Goal: Find specific page/section: Find specific page/section

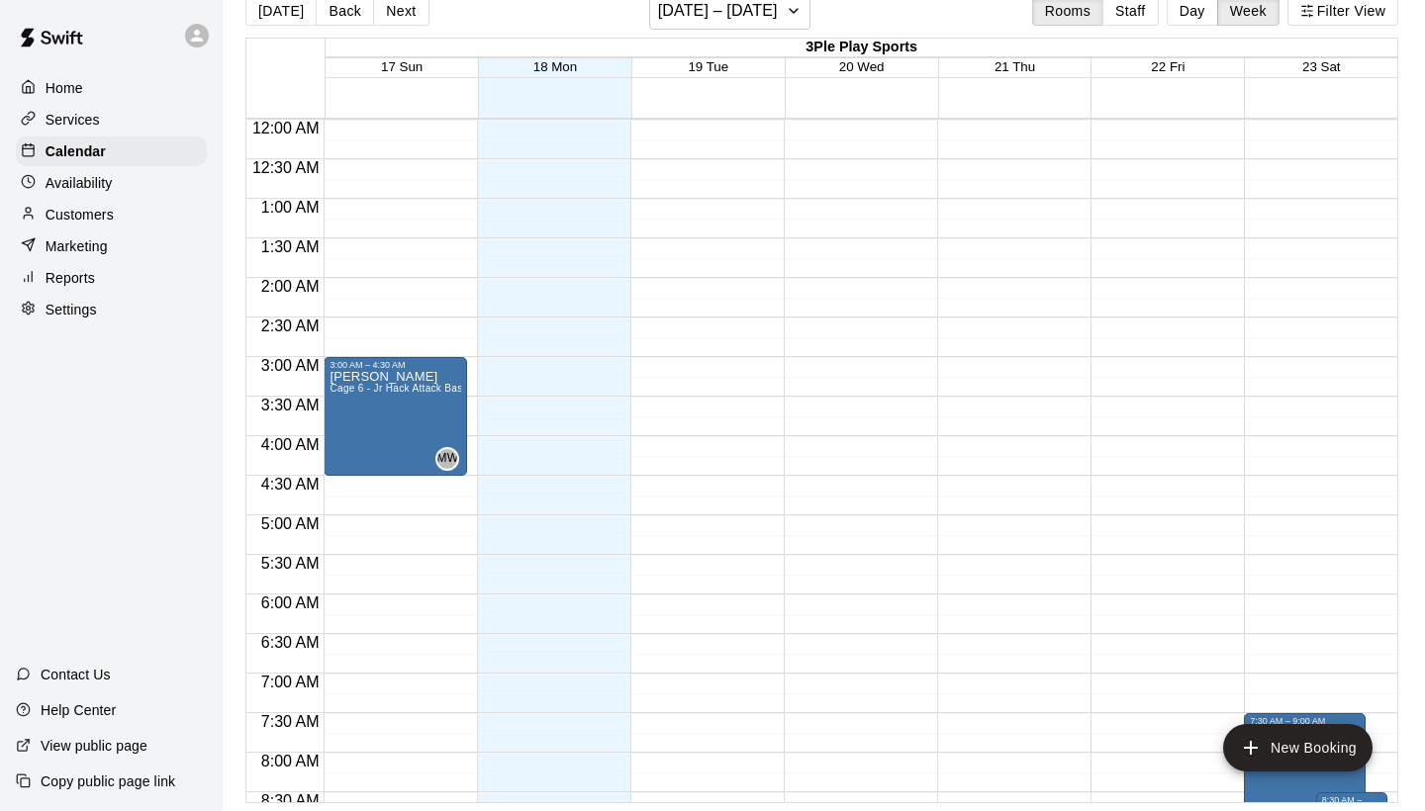
scroll to position [986, 0]
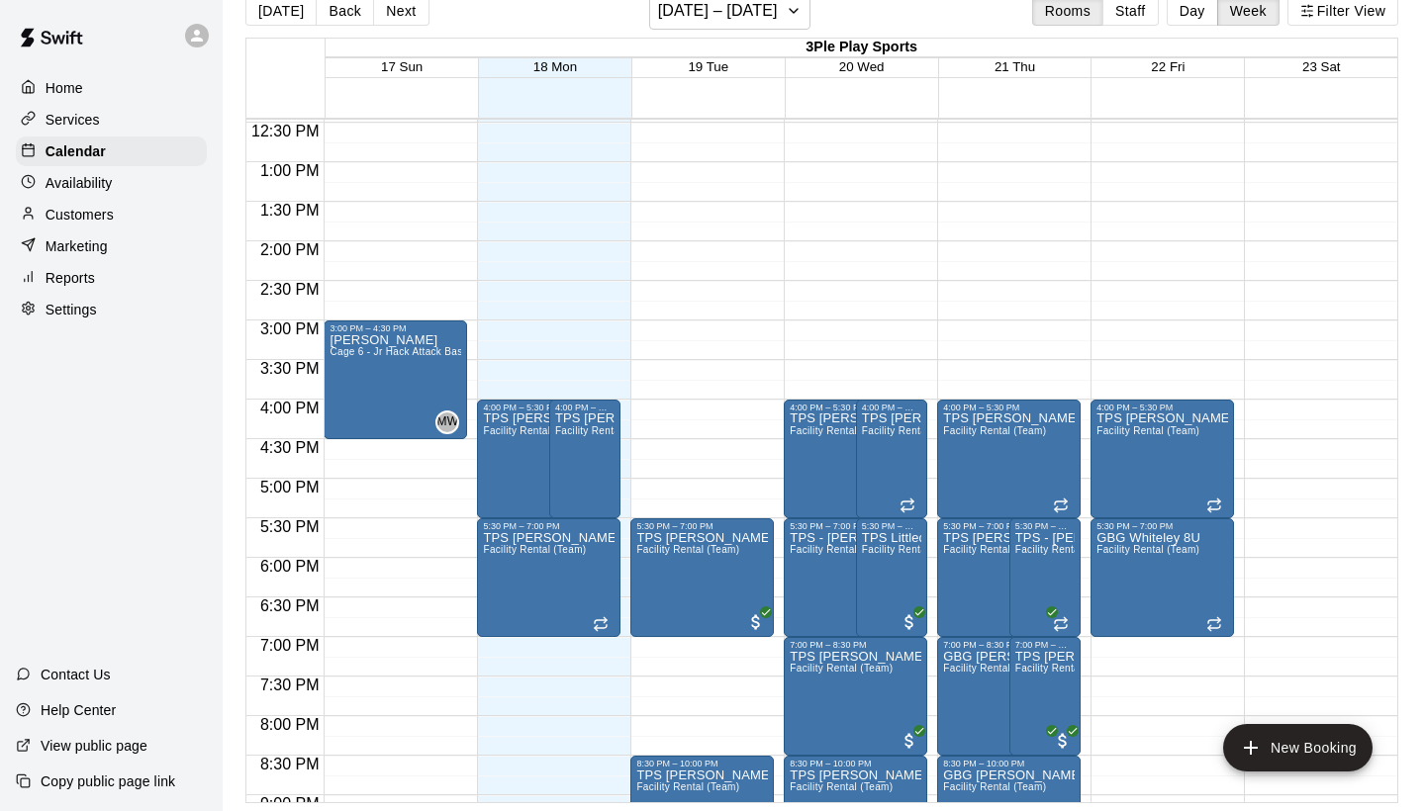
click at [121, 125] on div "Services" at bounding box center [111, 120] width 191 height 30
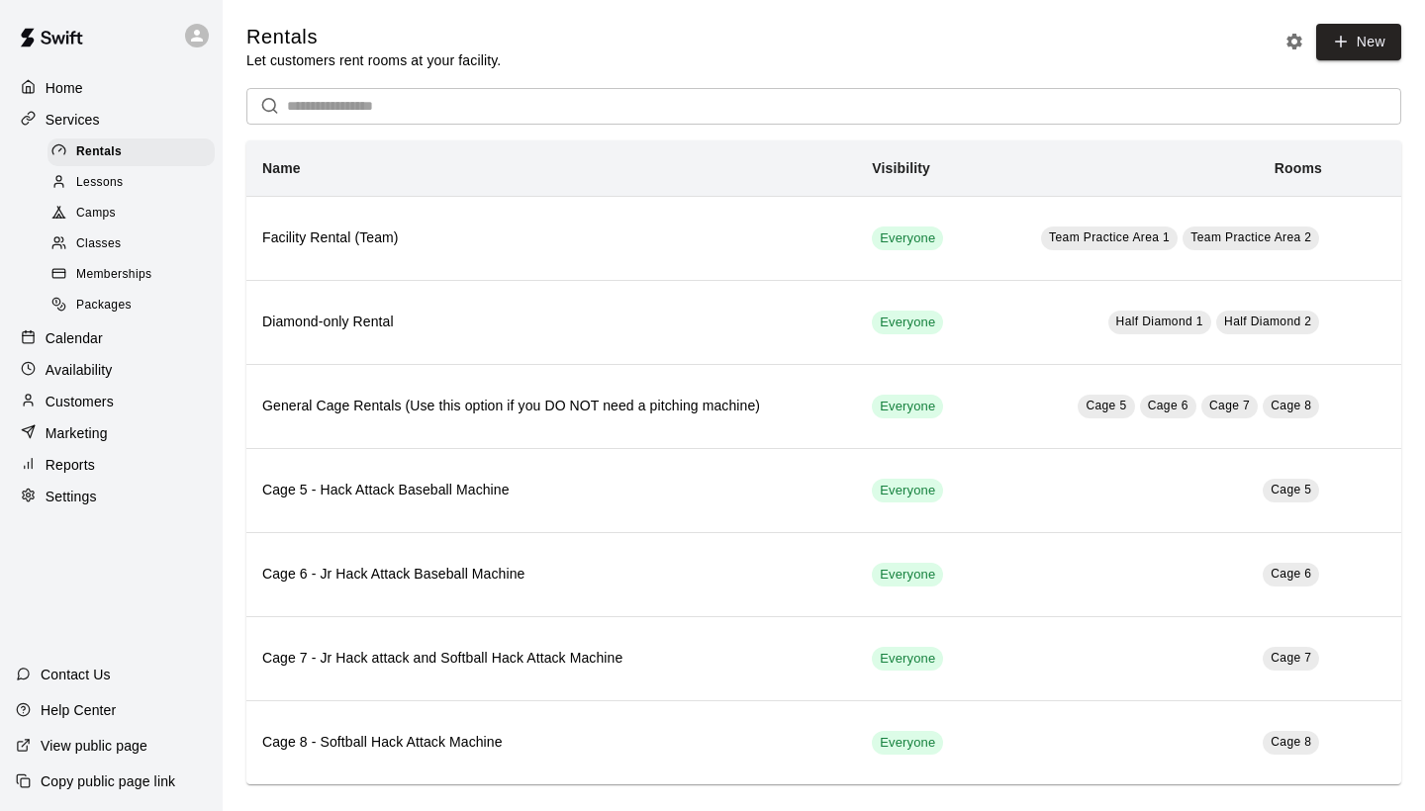
click at [140, 265] on span "Memberships" at bounding box center [113, 275] width 75 height 20
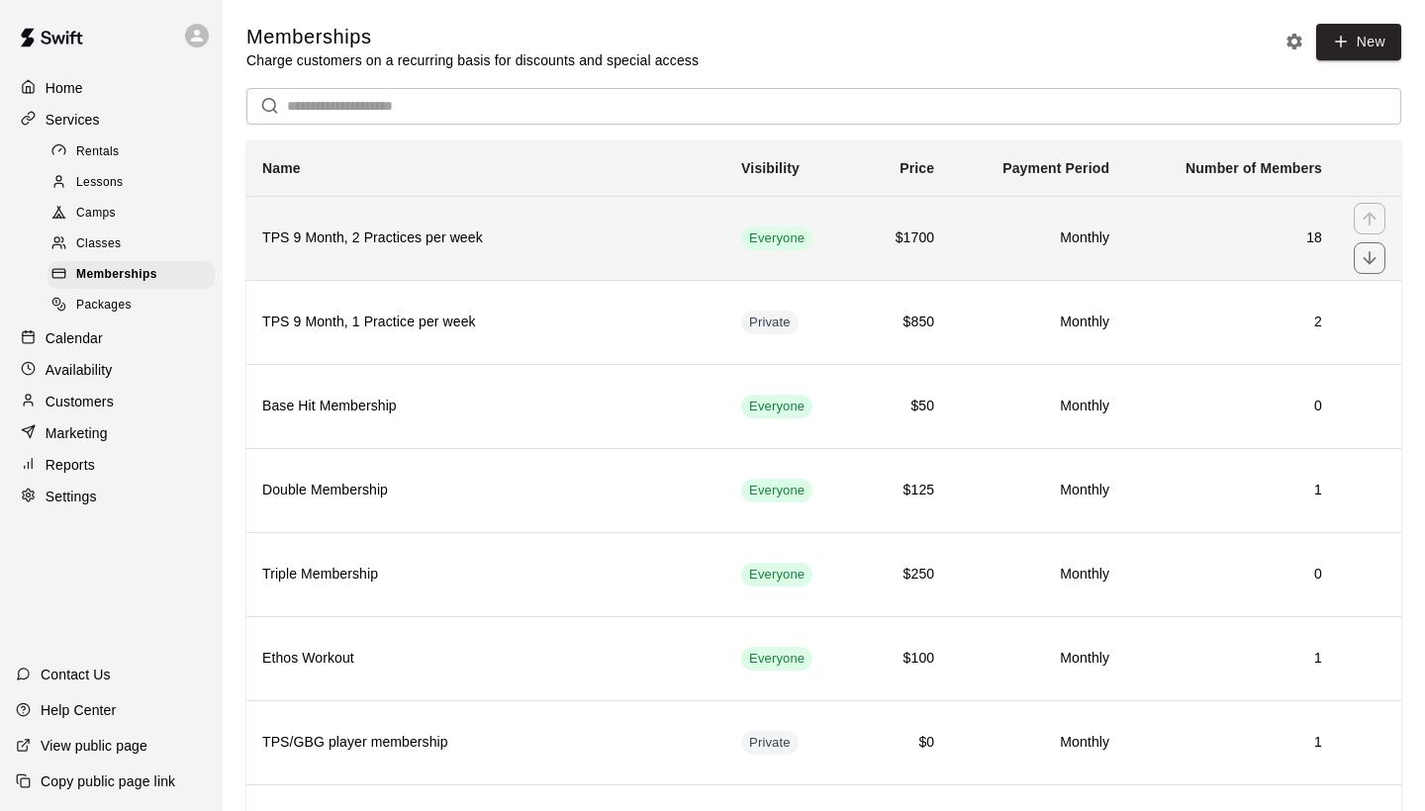
click at [607, 240] on h6 "TPS 9 Month, 2 Practices per week" at bounding box center [485, 239] width 447 height 22
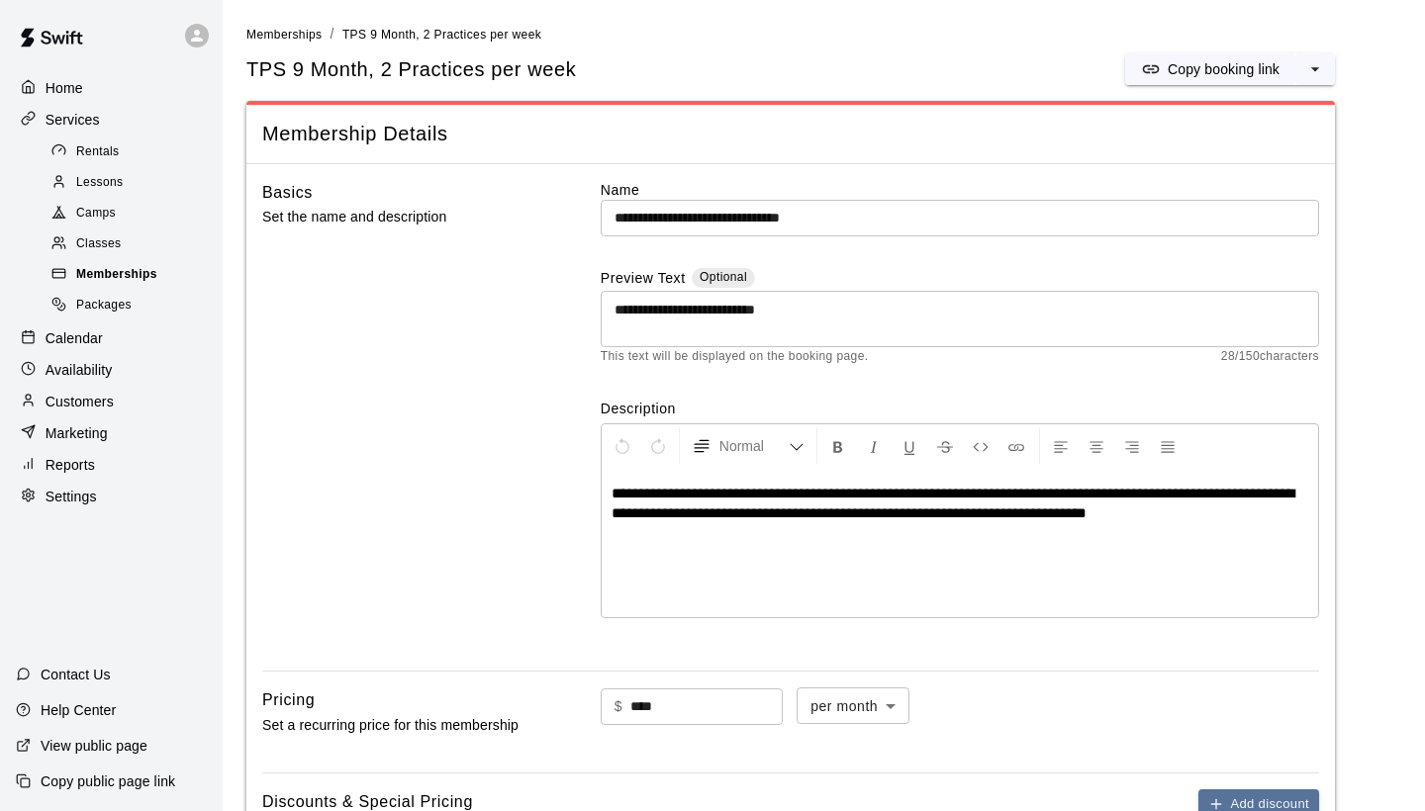
click at [140, 267] on span "Memberships" at bounding box center [116, 275] width 81 height 20
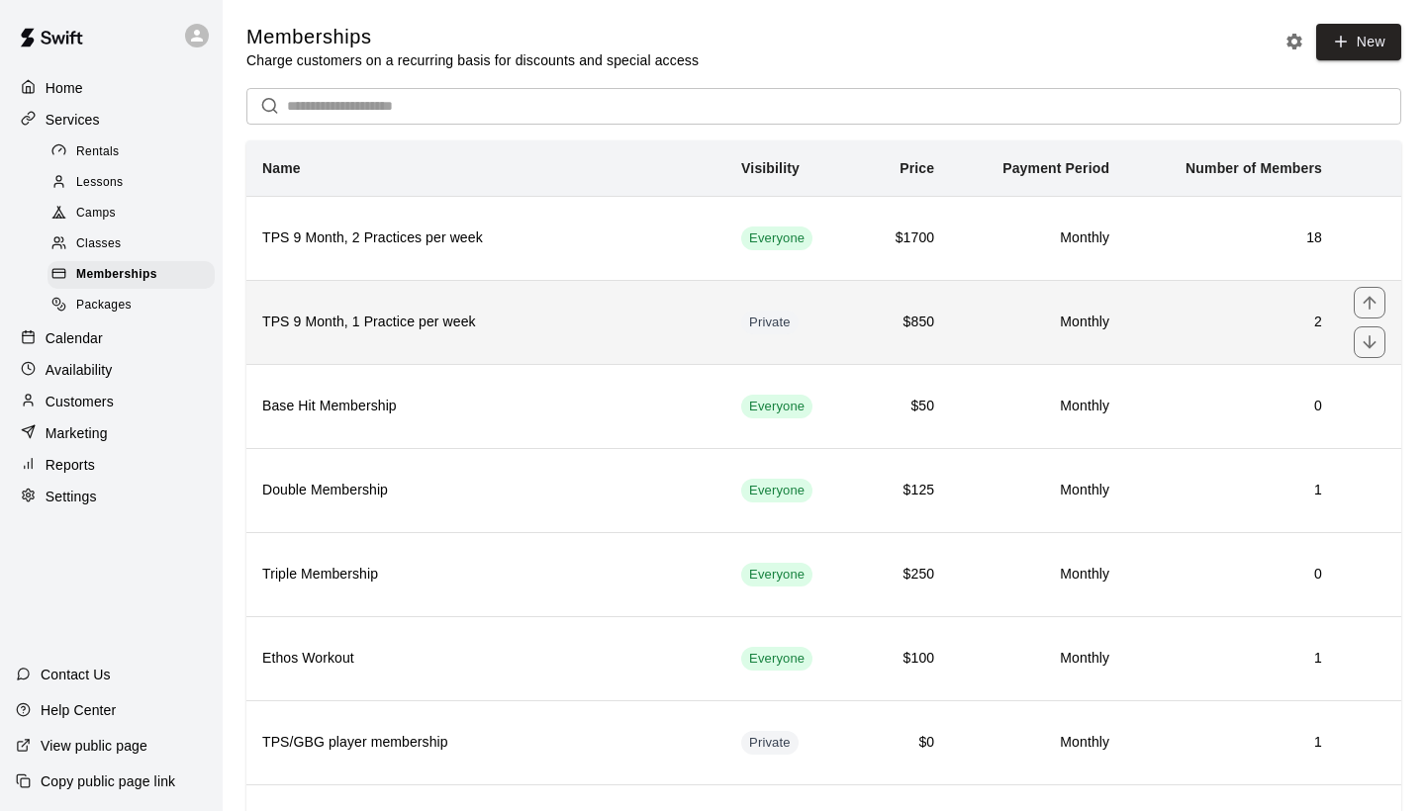
click at [568, 319] on h6 "TPS 9 Month, 1 Practice per week" at bounding box center [485, 323] width 447 height 22
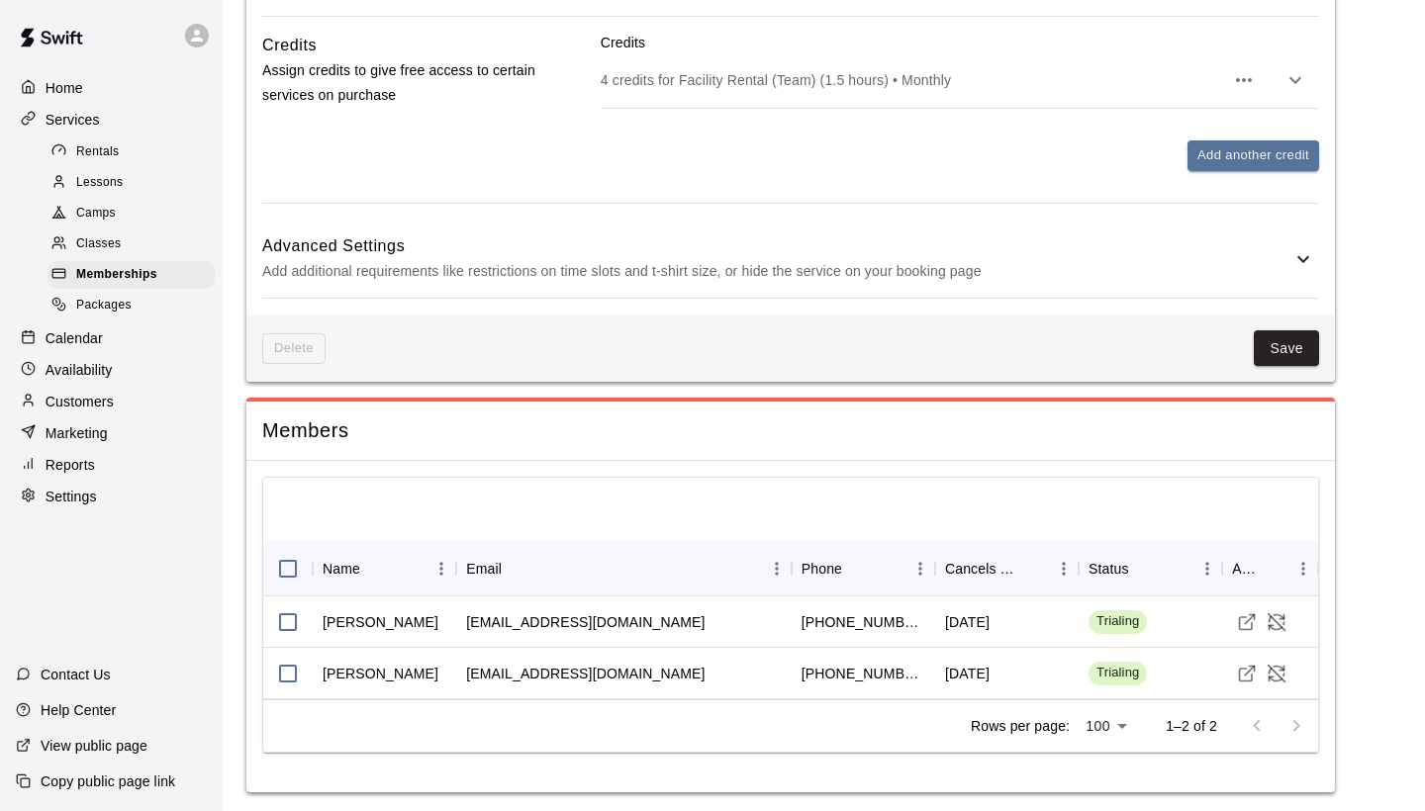
scroll to position [1016, 0]
click at [104, 265] on span "Memberships" at bounding box center [116, 275] width 81 height 20
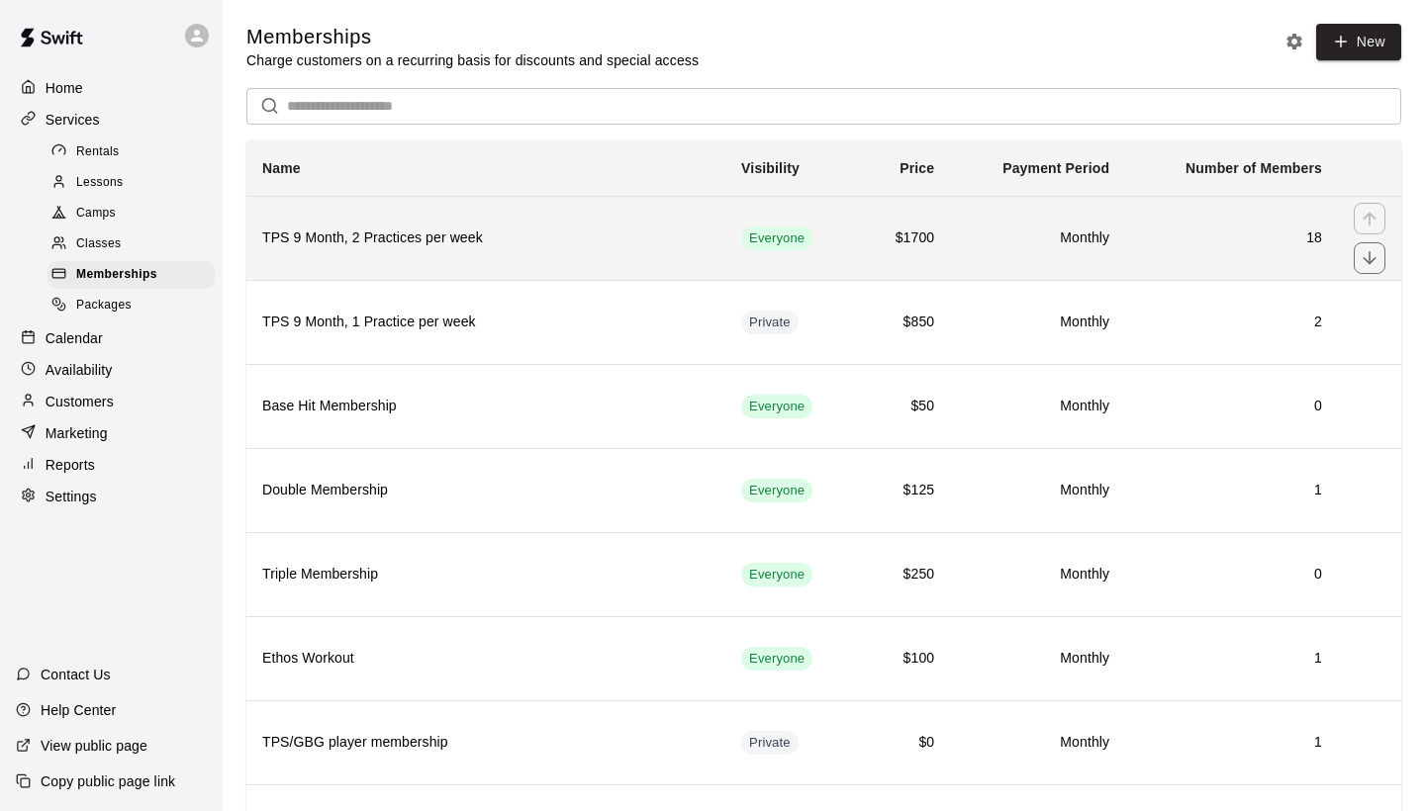
click at [565, 241] on h6 "TPS 9 Month, 2 Practices per week" at bounding box center [485, 239] width 447 height 22
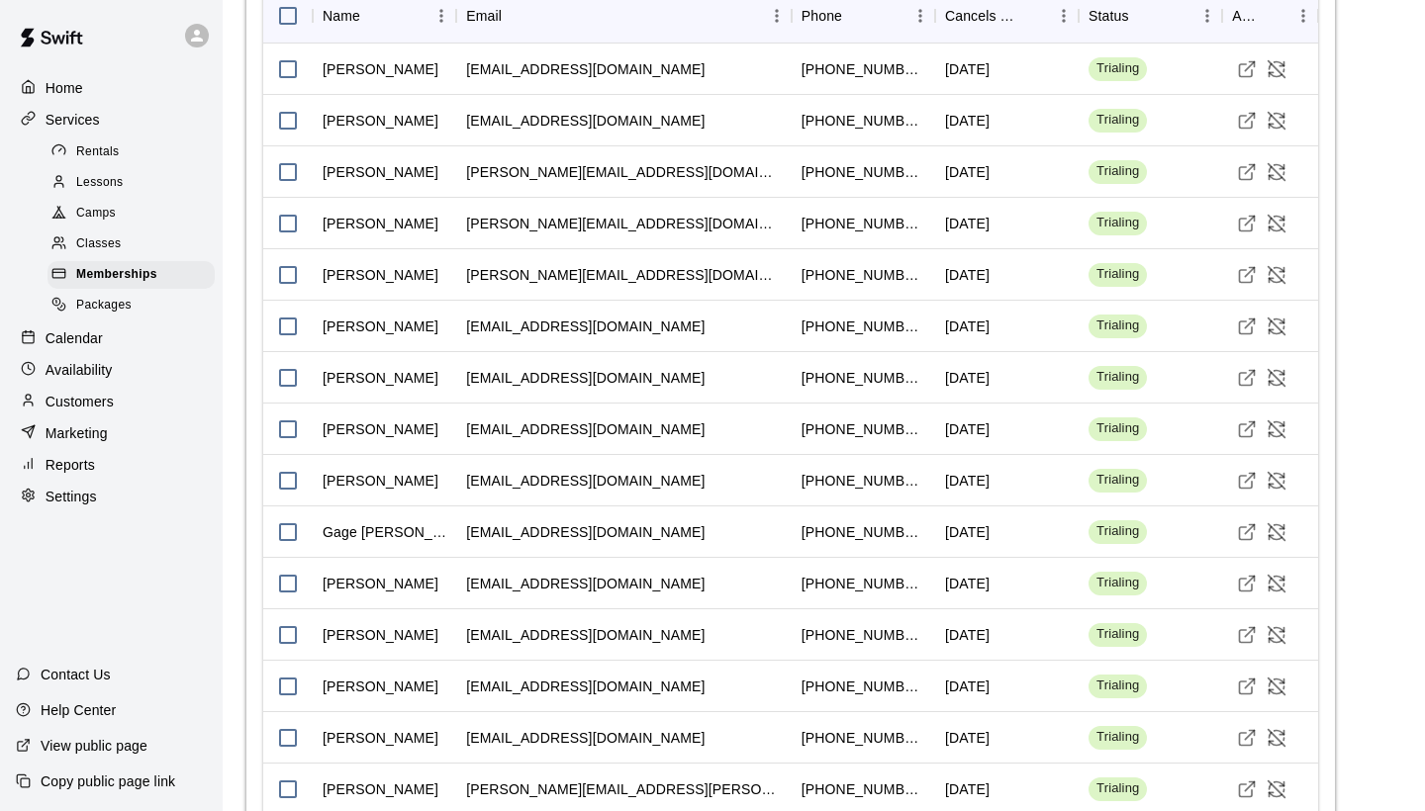
scroll to position [1620, 0]
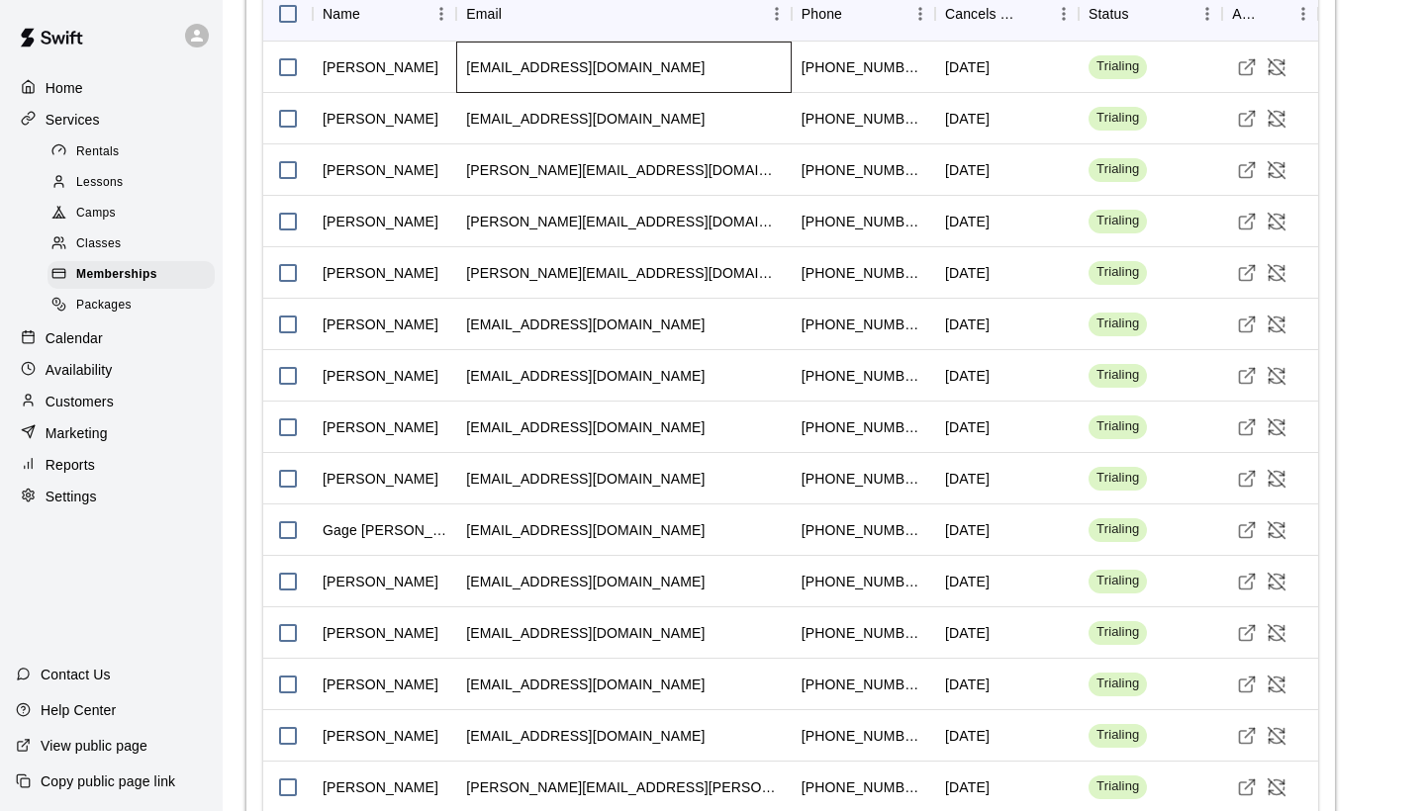
click at [673, 63] on div "[EMAIL_ADDRESS][DOMAIN_NAME]" at bounding box center [623, 67] width 335 height 51
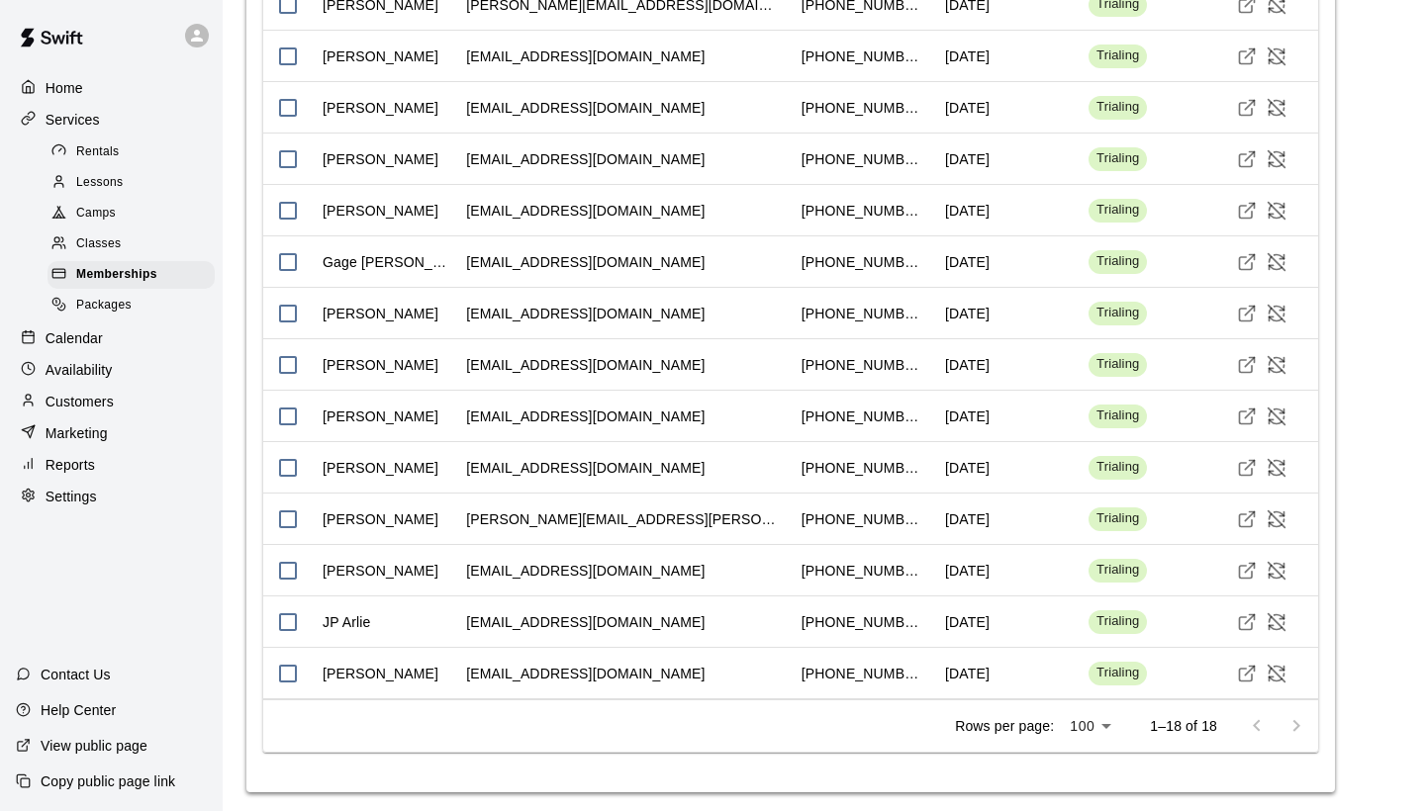
scroll to position [1887, 0]
